Goal: Information Seeking & Learning: Learn about a topic

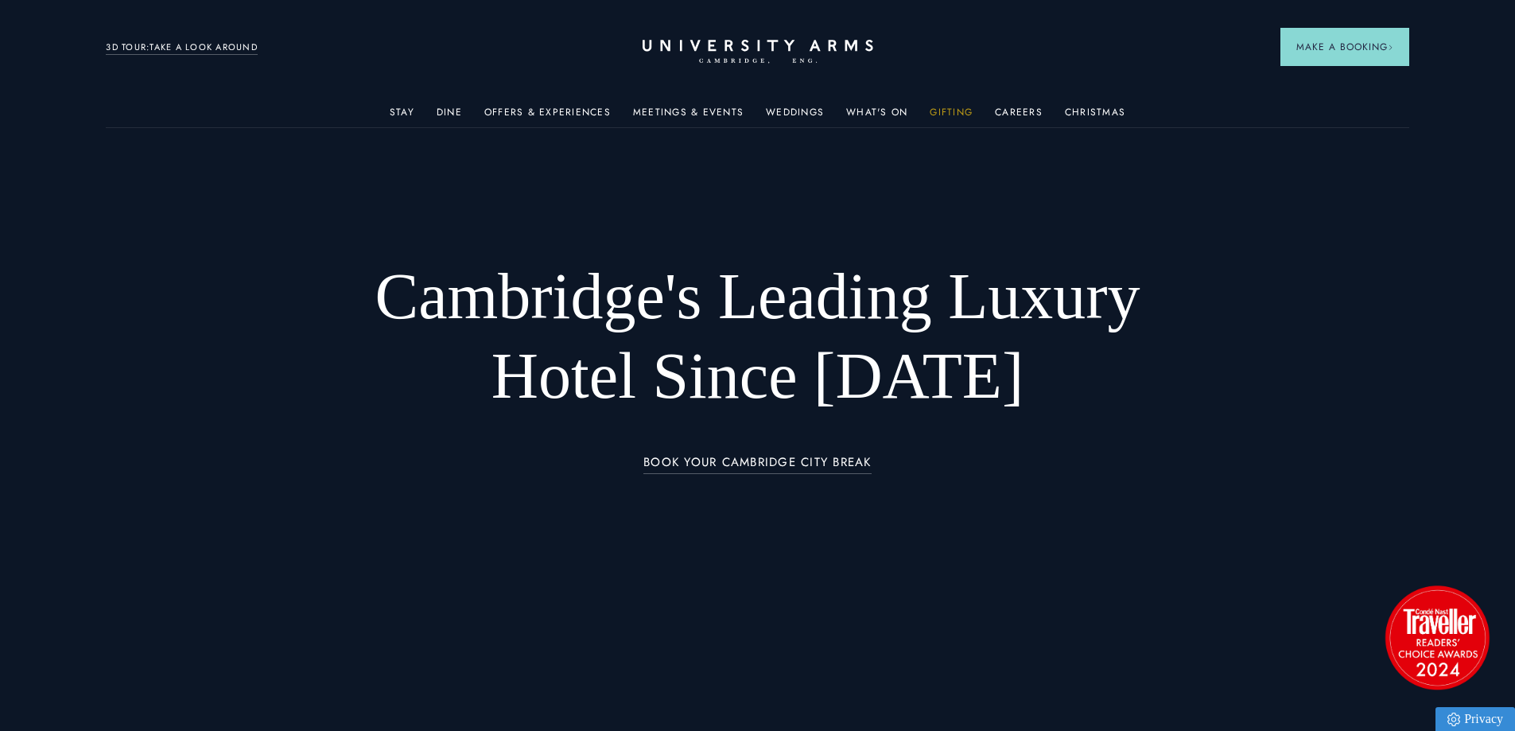
click at [944, 115] on link "Gifting" at bounding box center [951, 117] width 43 height 21
click at [701, 111] on link "Meetings & Events" at bounding box center [688, 117] width 111 height 21
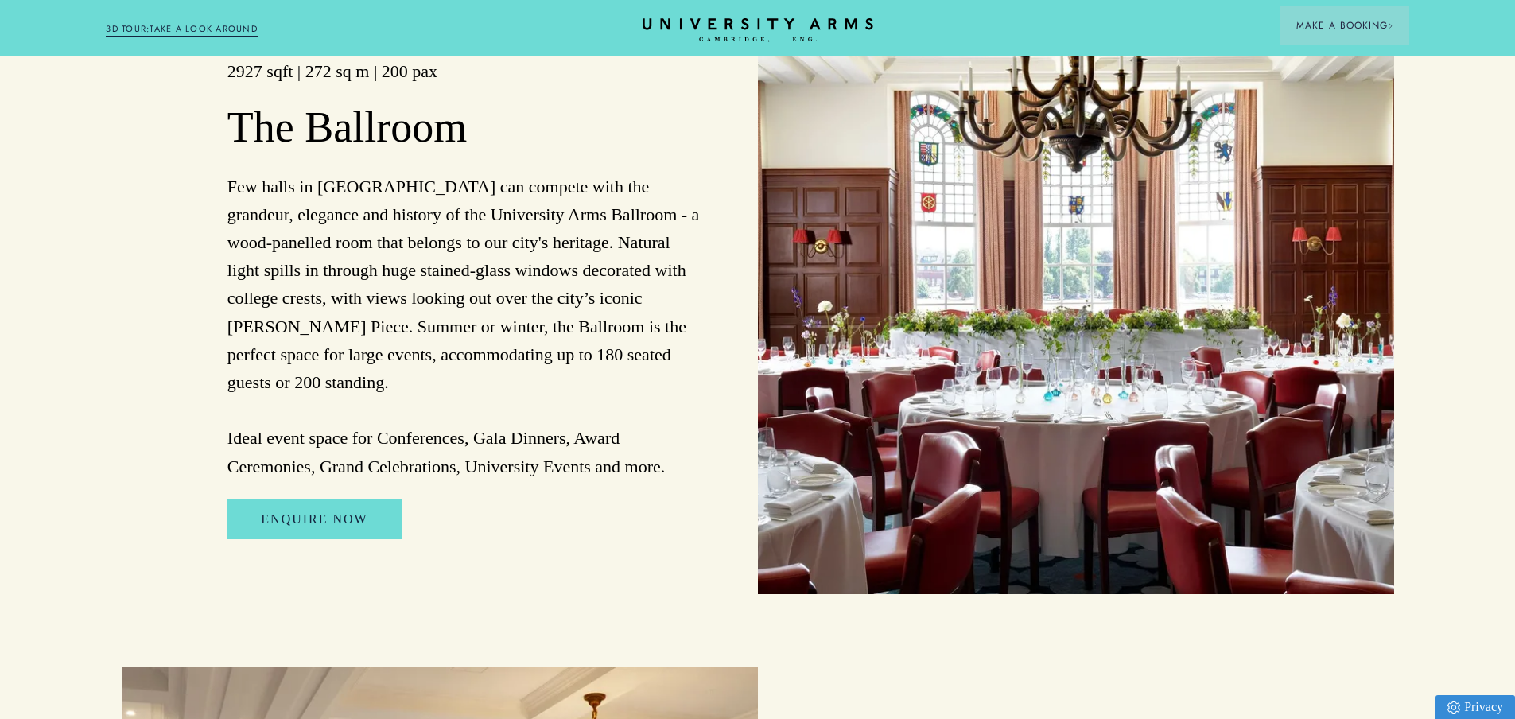
scroll to position [1749, 0]
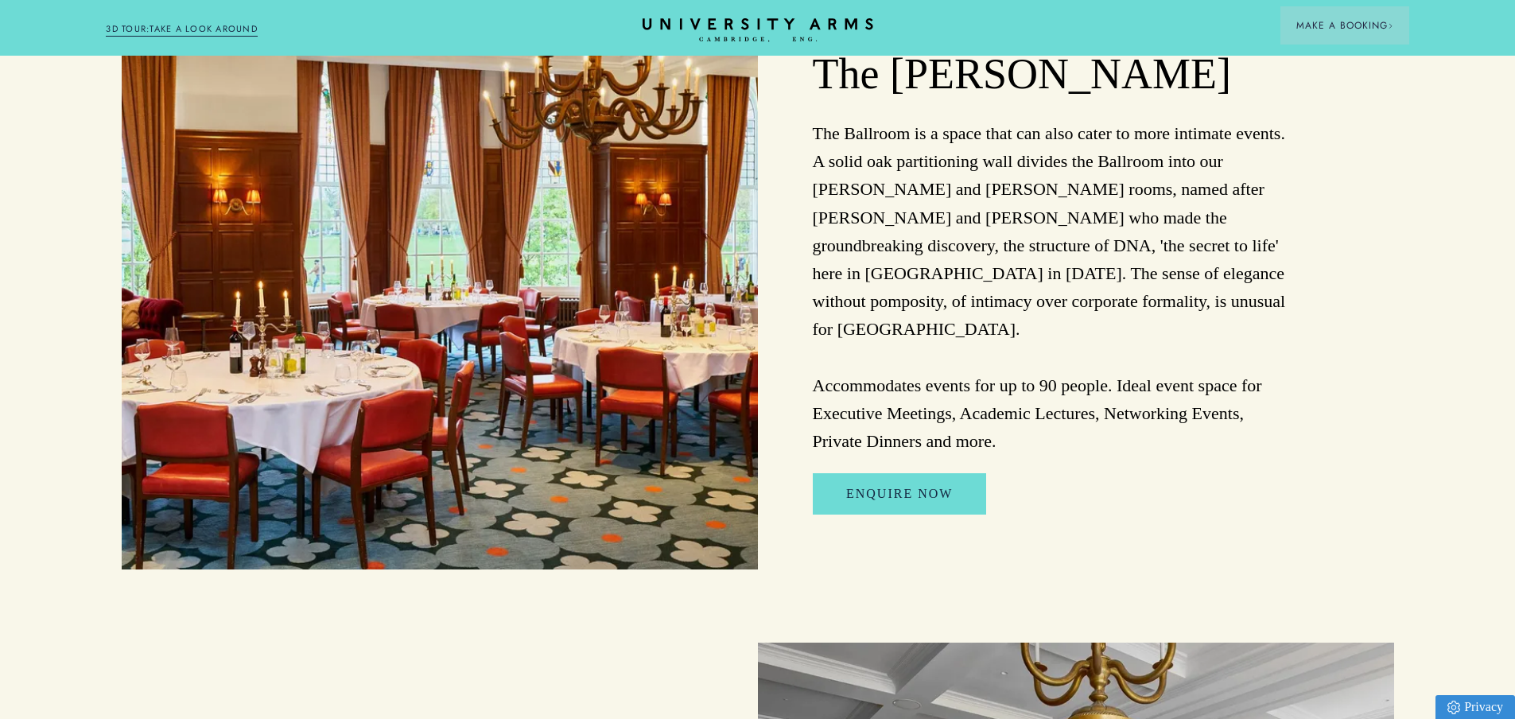
click at [893, 308] on p "The Ballroom is a space that can also cater to more intimate events. A solid oa…" at bounding box center [1051, 287] width 476 height 336
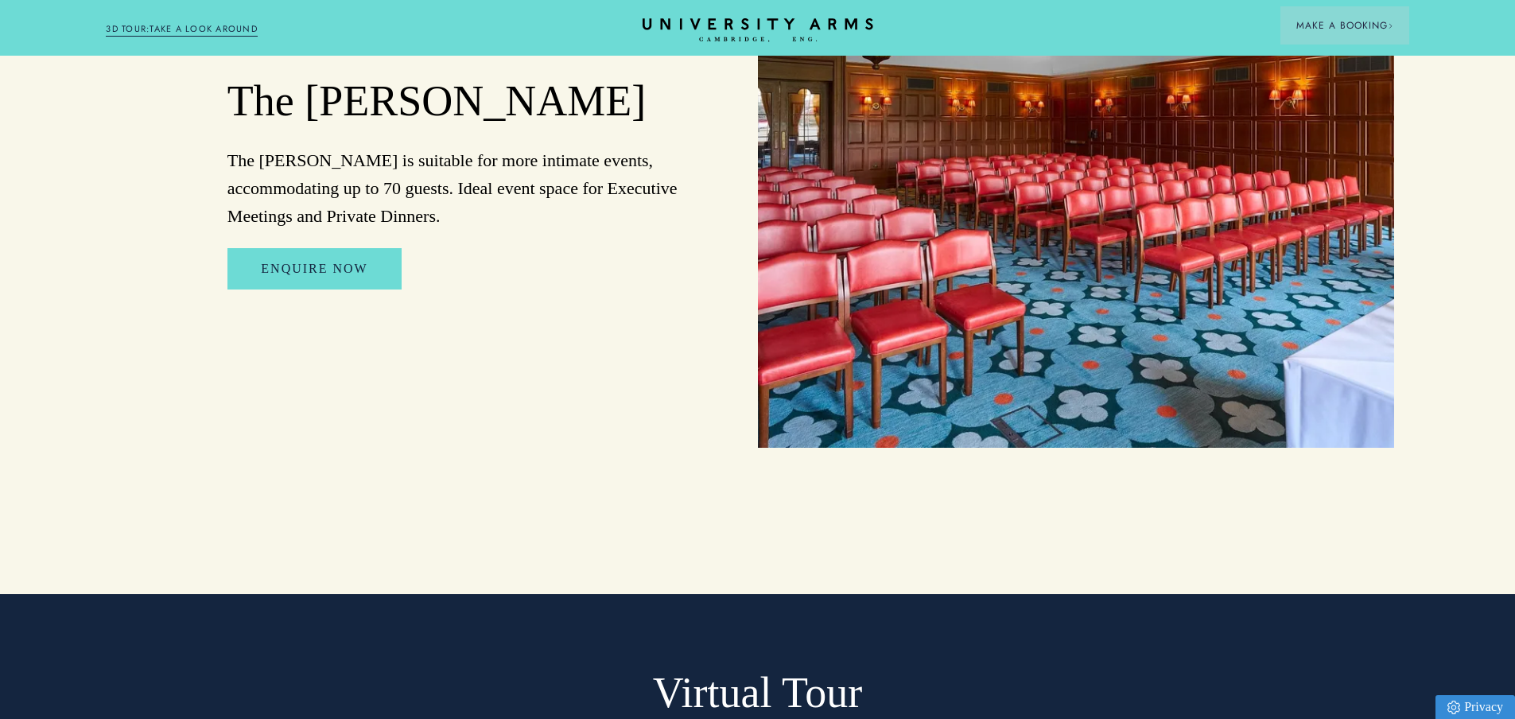
scroll to position [3101, 0]
